Goal: Task Accomplishment & Management: Use online tool/utility

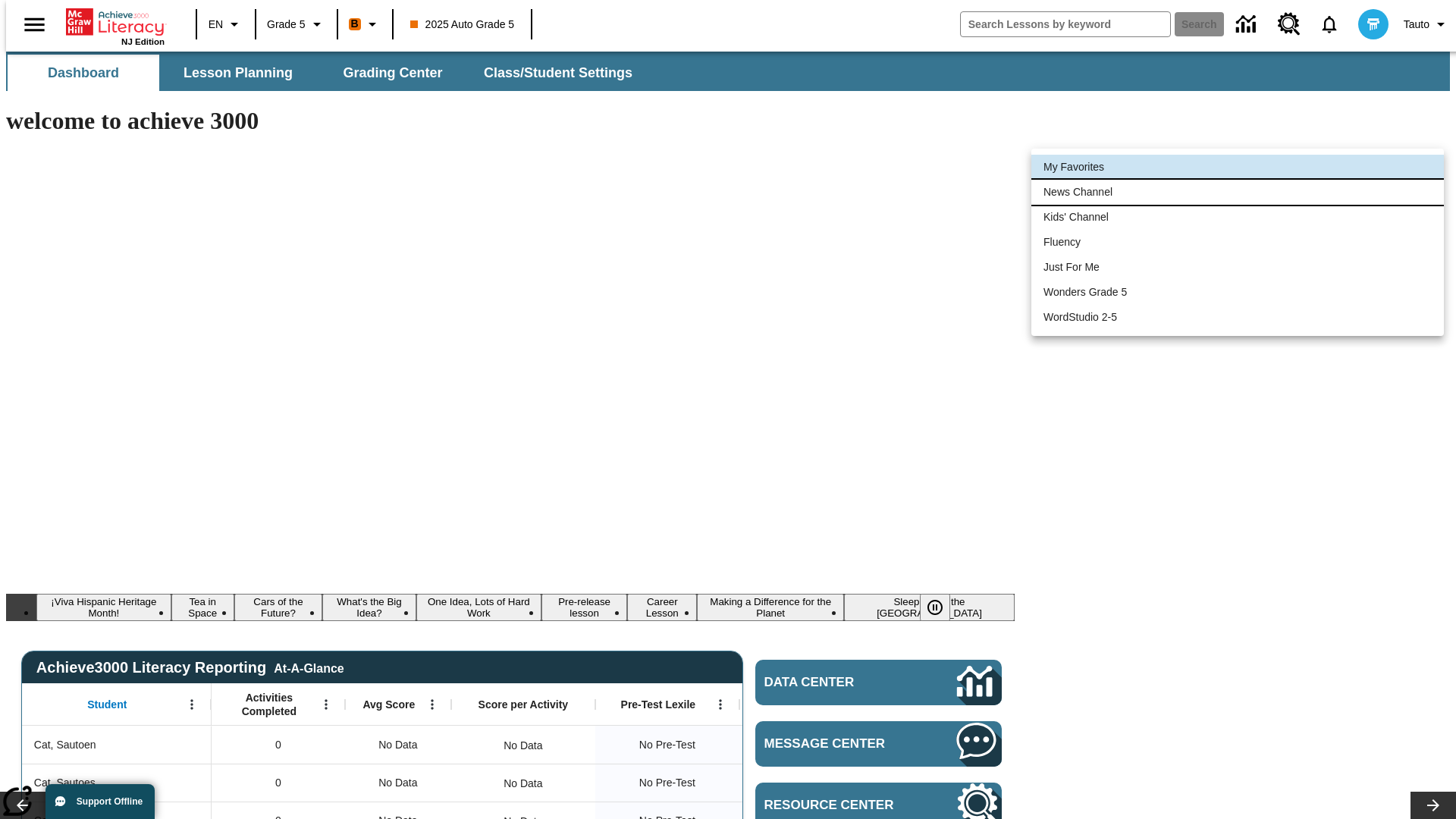
click at [1238, 192] on li "News Channel" at bounding box center [1237, 191] width 413 height 25
type input "120"
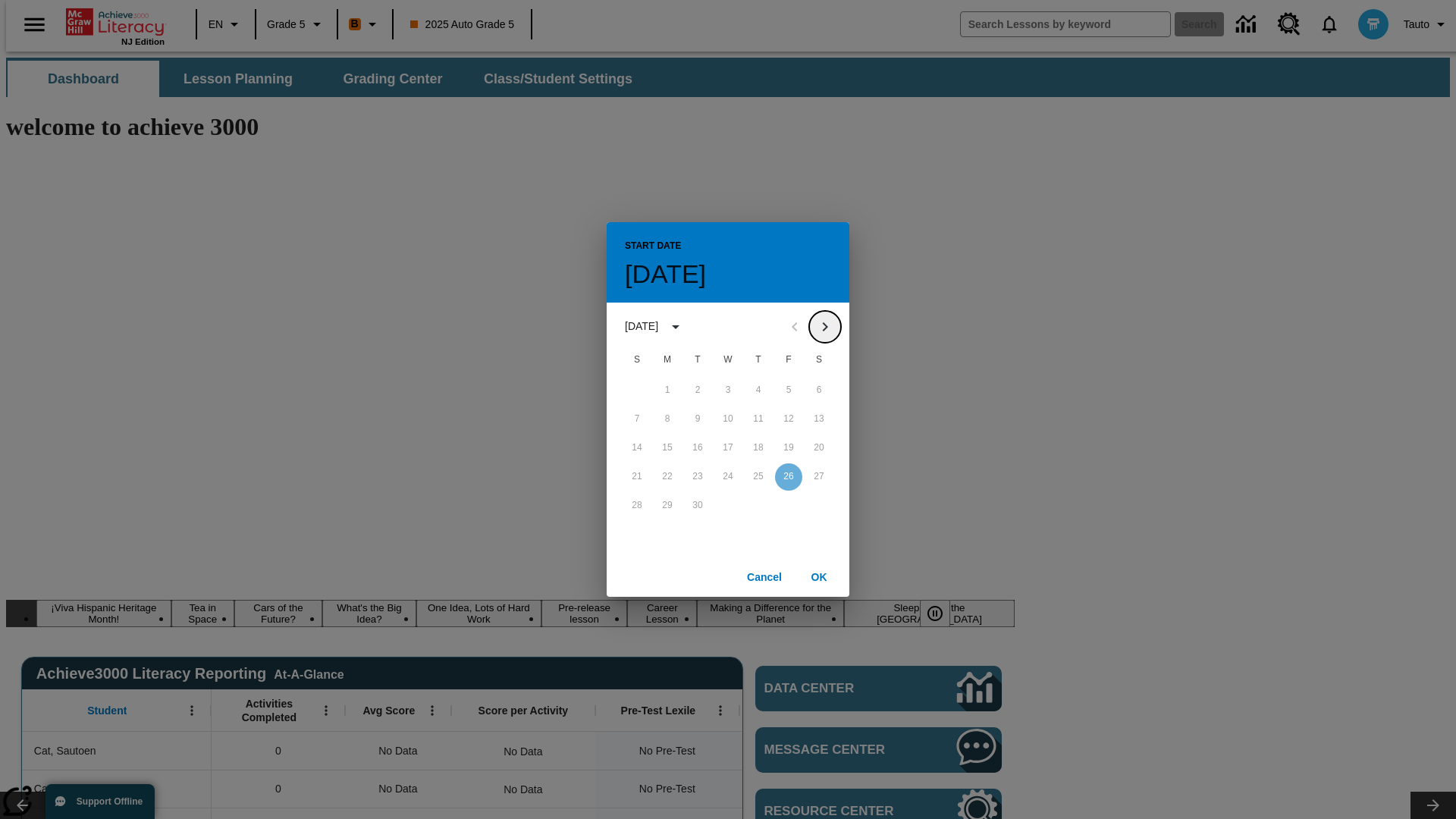
click at [825, 326] on icon "Next month" at bounding box center [825, 327] width 18 height 18
click at [698, 418] on button "7" at bounding box center [698, 419] width 27 height 27
click at [819, 577] on button "OK" at bounding box center [818, 577] width 48 height 28
